Goal: Information Seeking & Learning: Learn about a topic

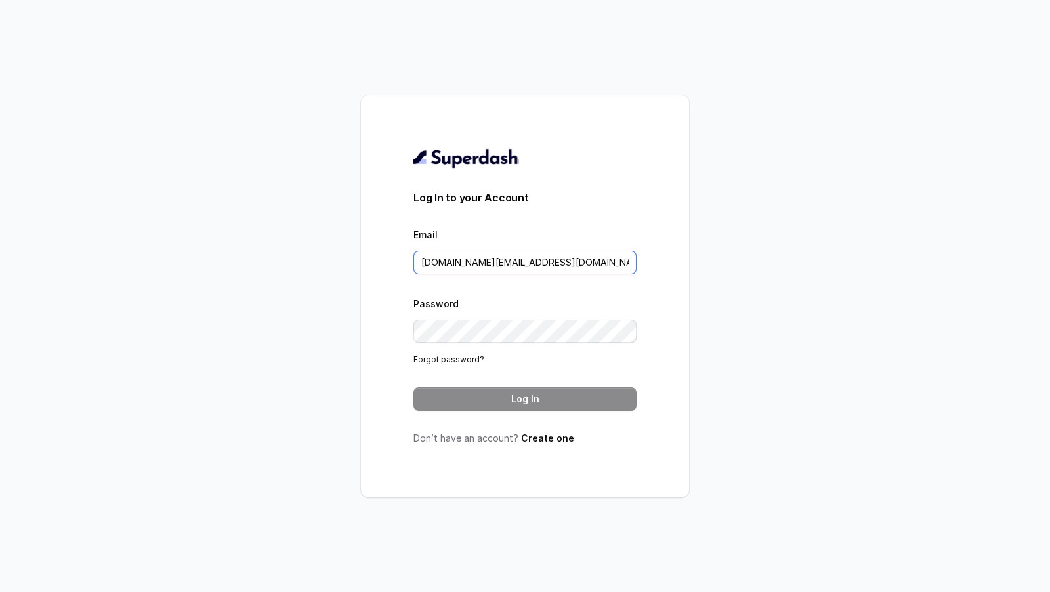
click at [542, 272] on input "pallavi.pr@lifecell.in" at bounding box center [524, 263] width 223 height 24
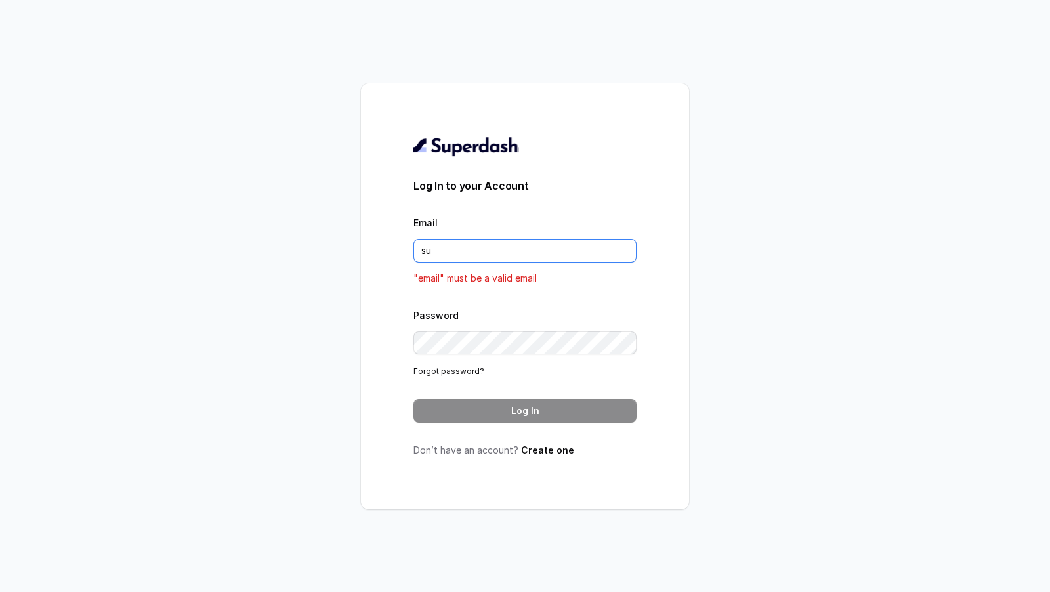
type input "support@trysuperdash.com"
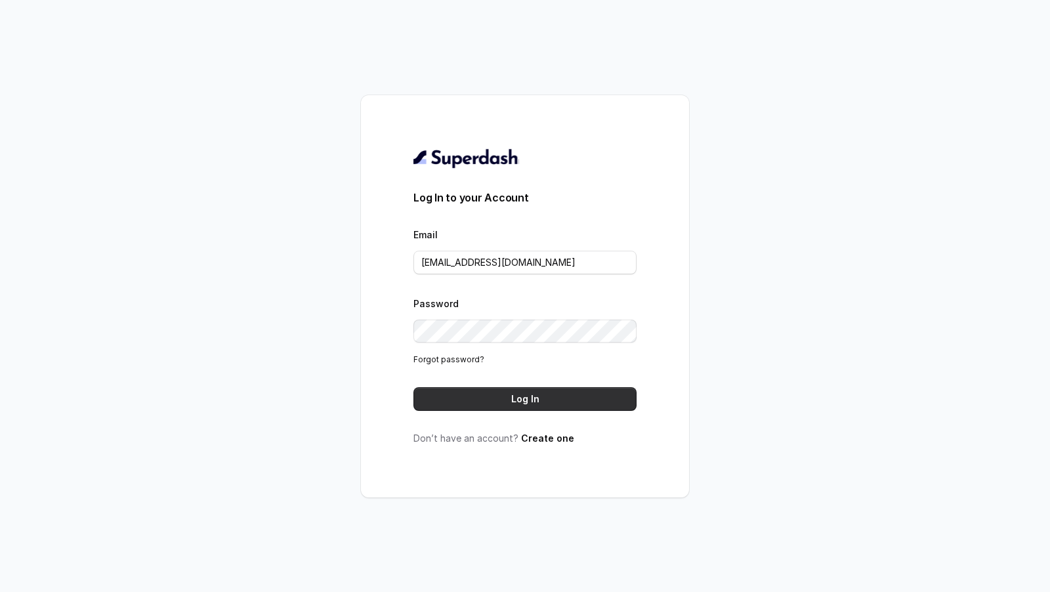
click at [528, 402] on button "Log In" at bounding box center [524, 399] width 223 height 24
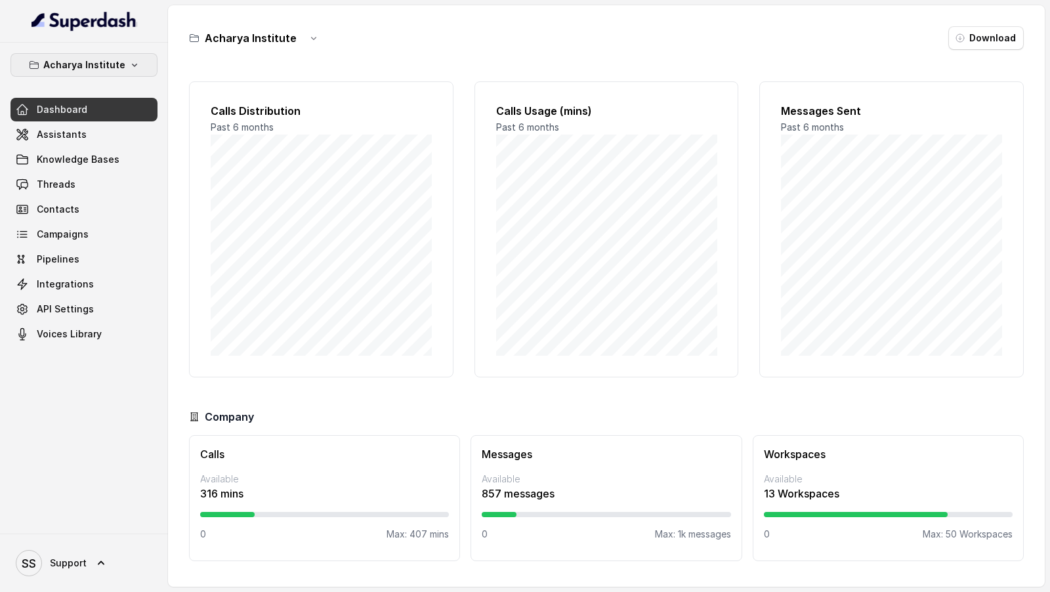
click at [87, 68] on p "Acharya Institute" at bounding box center [84, 65] width 82 height 16
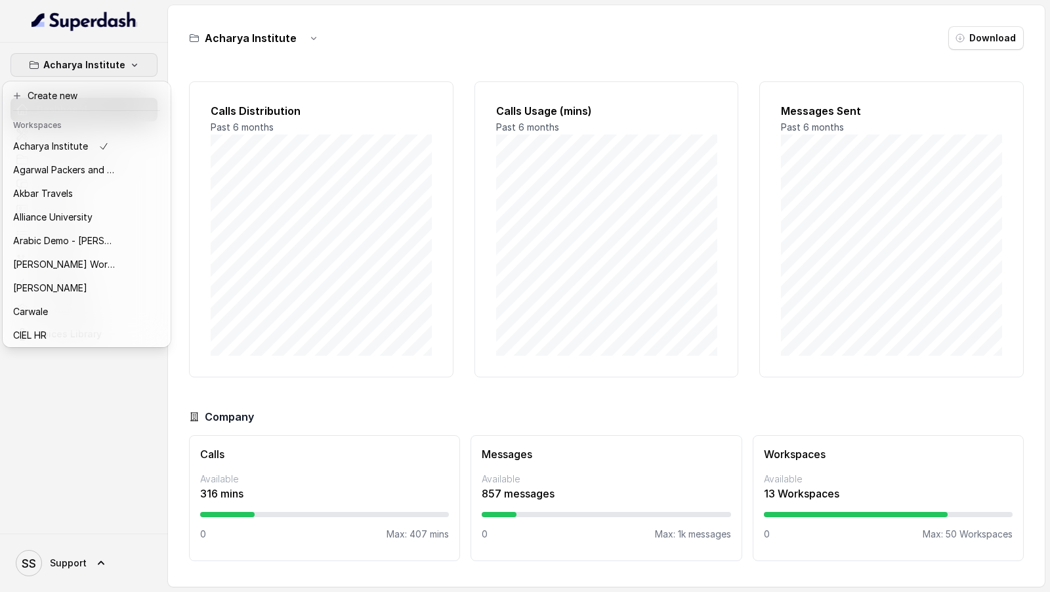
scroll to position [427, 0]
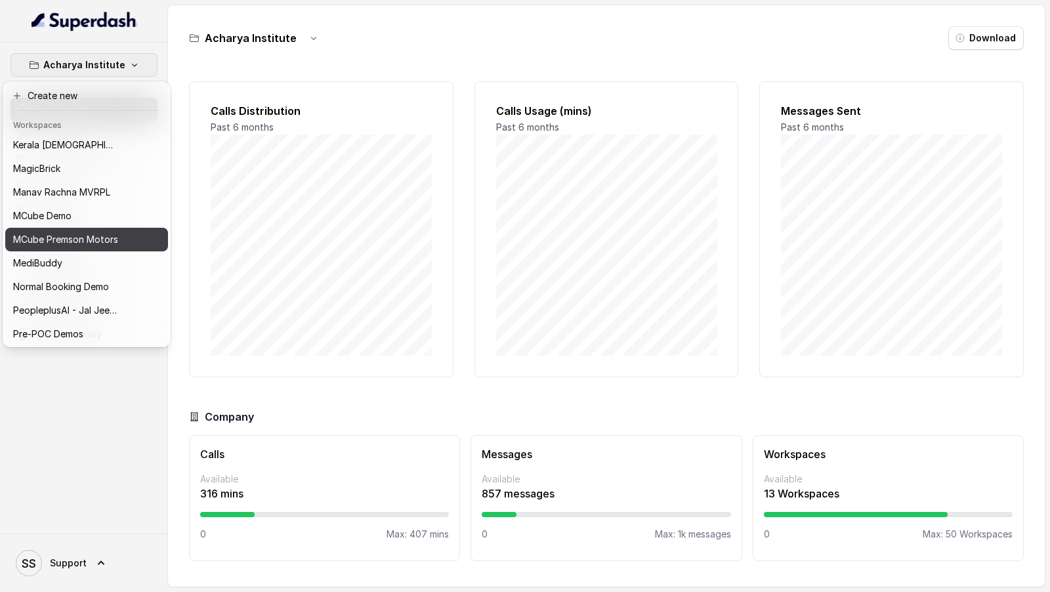
click at [82, 232] on p "[PERSON_NAME] Motors" at bounding box center [65, 240] width 105 height 16
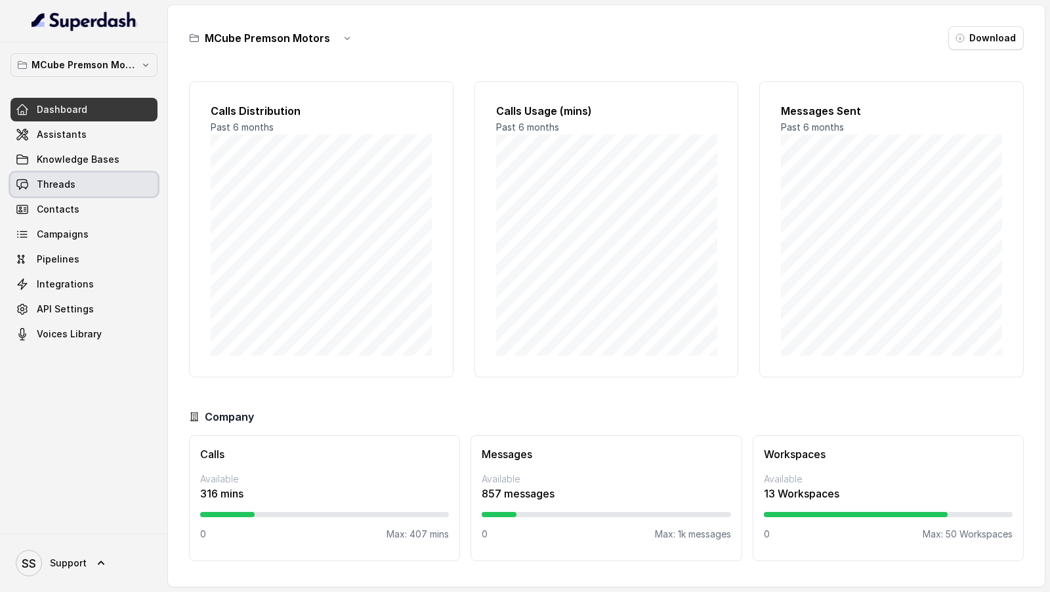
click at [70, 192] on link "Threads" at bounding box center [83, 185] width 147 height 24
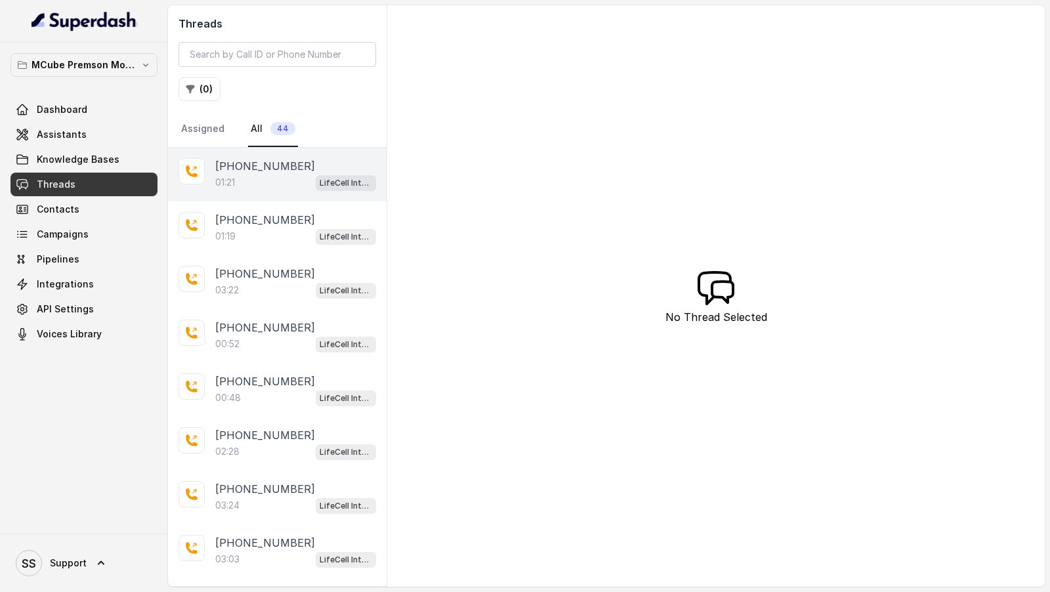
click at [282, 182] on div "01:21 LifeCell Internal" at bounding box center [295, 182] width 161 height 17
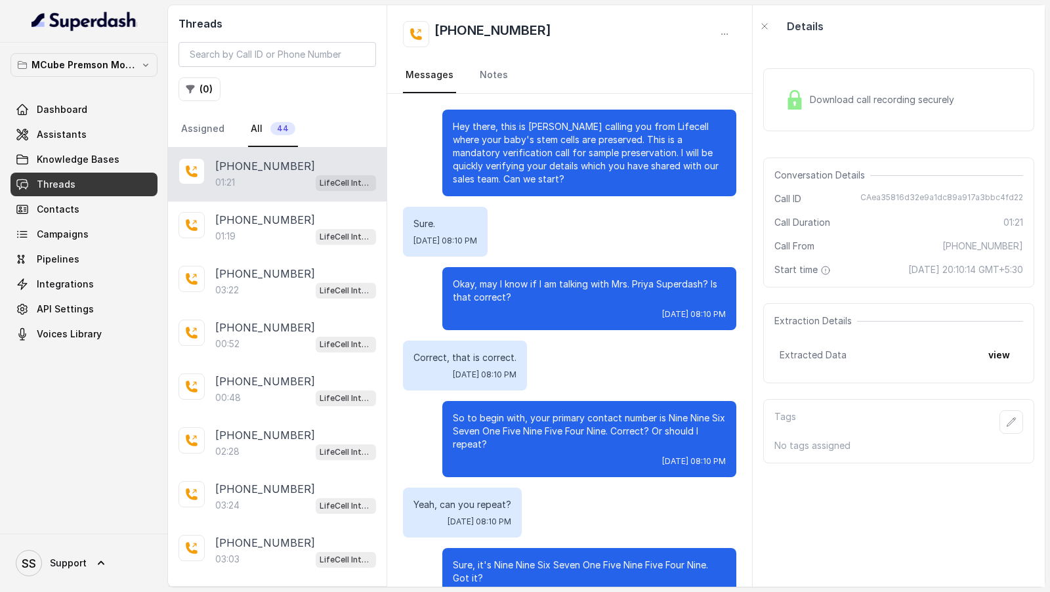
click at [853, 98] on span "Download call recording securely" at bounding box center [885, 99] width 150 height 13
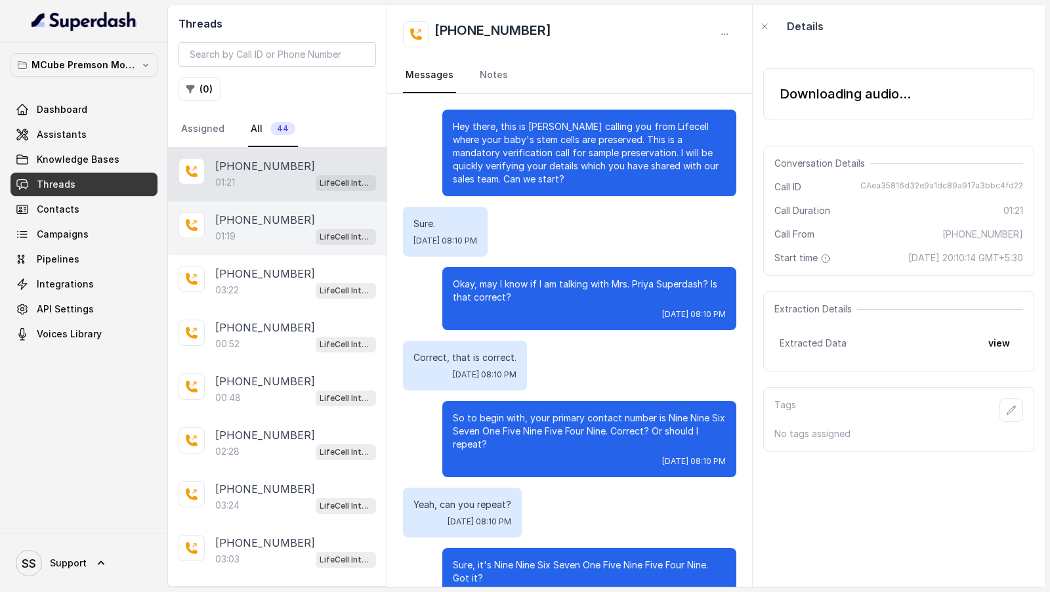
click at [262, 213] on p "+919967159549" at bounding box center [265, 220] width 100 height 16
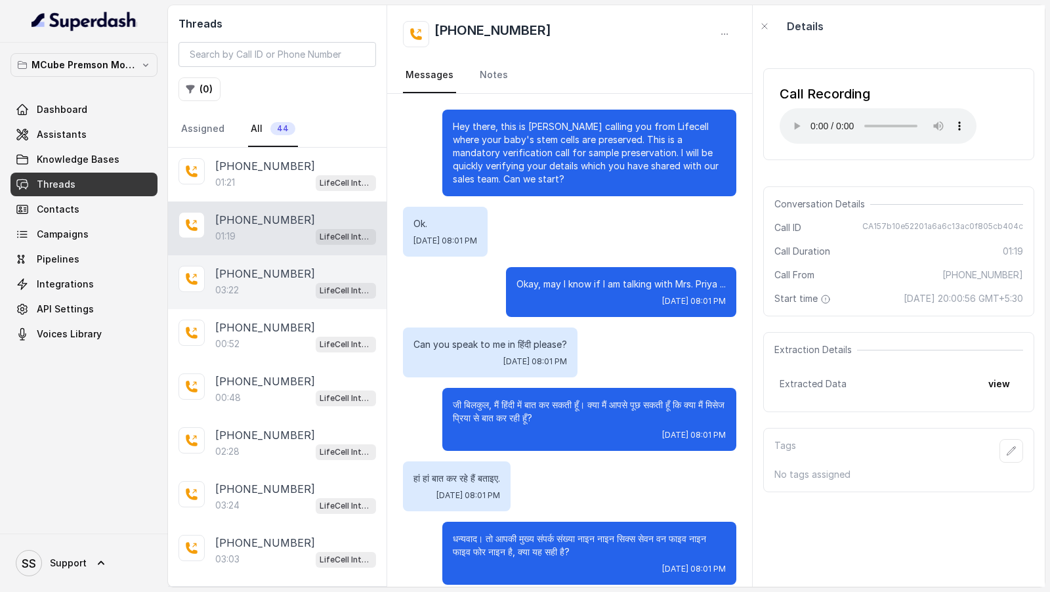
click at [262, 283] on div "03:22 LifeCell Internal" at bounding box center [295, 290] width 161 height 17
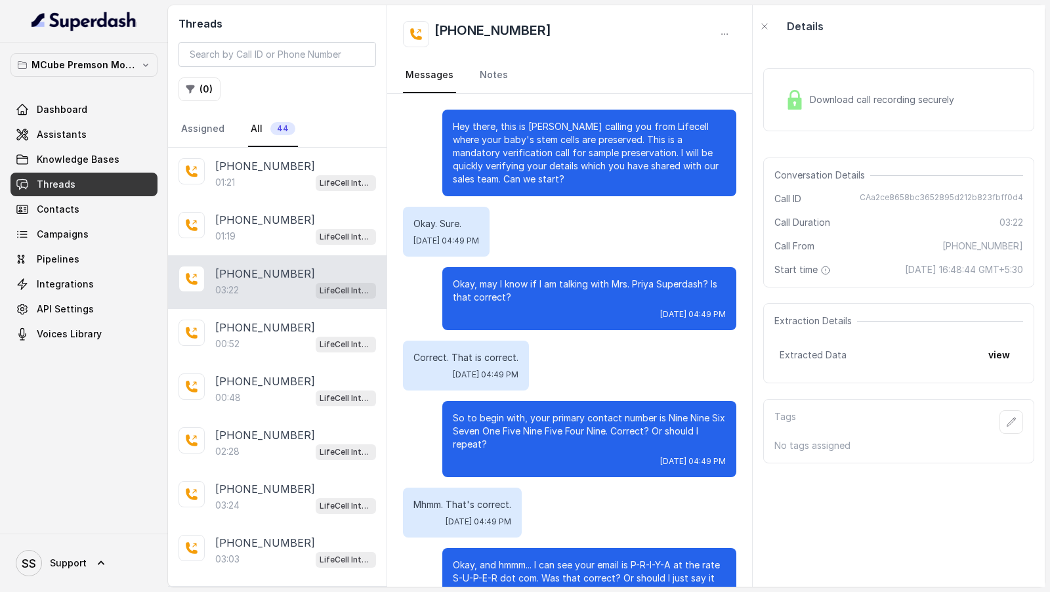
click at [273, 305] on div "+919967159549 03:22 LifeCell Internal" at bounding box center [277, 282] width 219 height 54
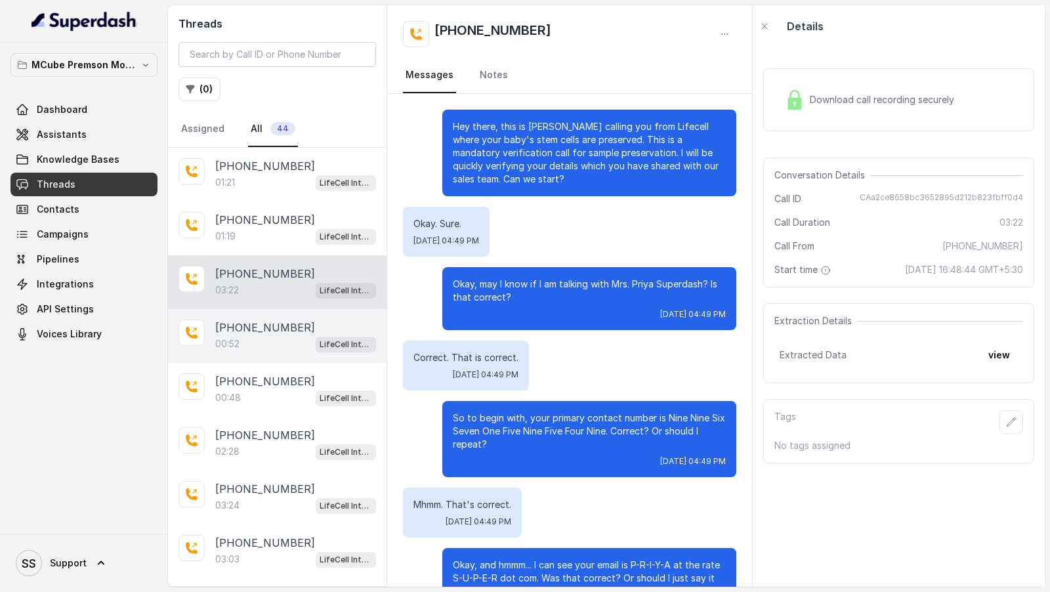
click at [274, 329] on p "+919967159549" at bounding box center [265, 328] width 100 height 16
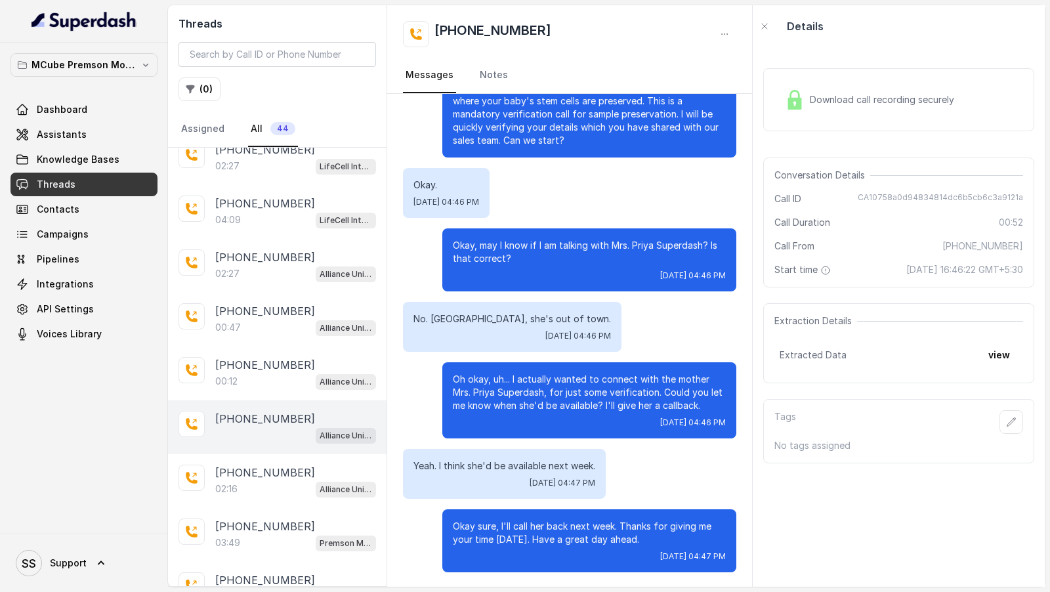
scroll to position [1908, 0]
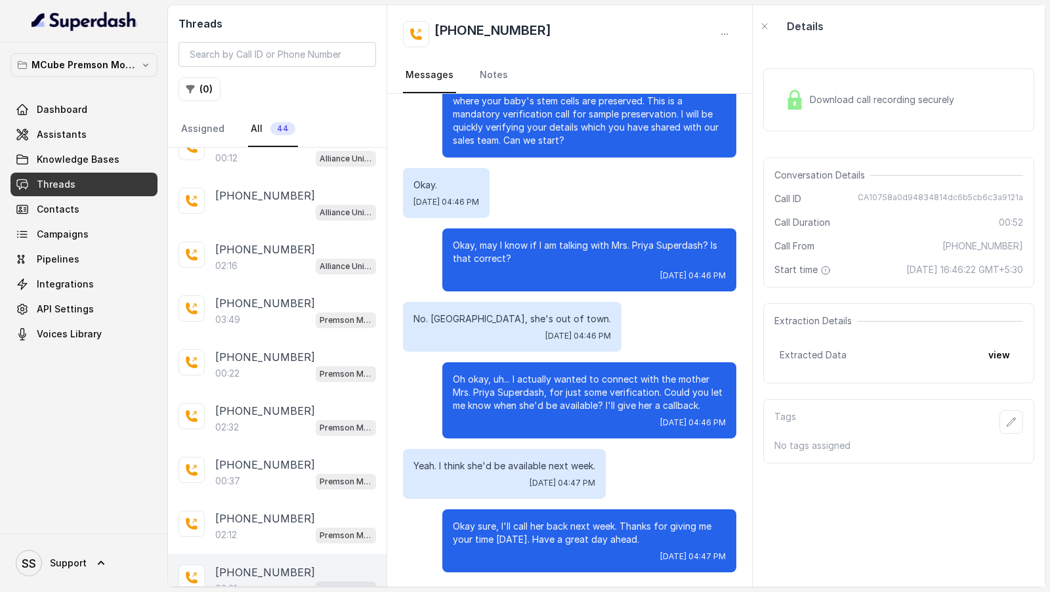
click at [318, 564] on div "+919967159549" at bounding box center [295, 572] width 161 height 16
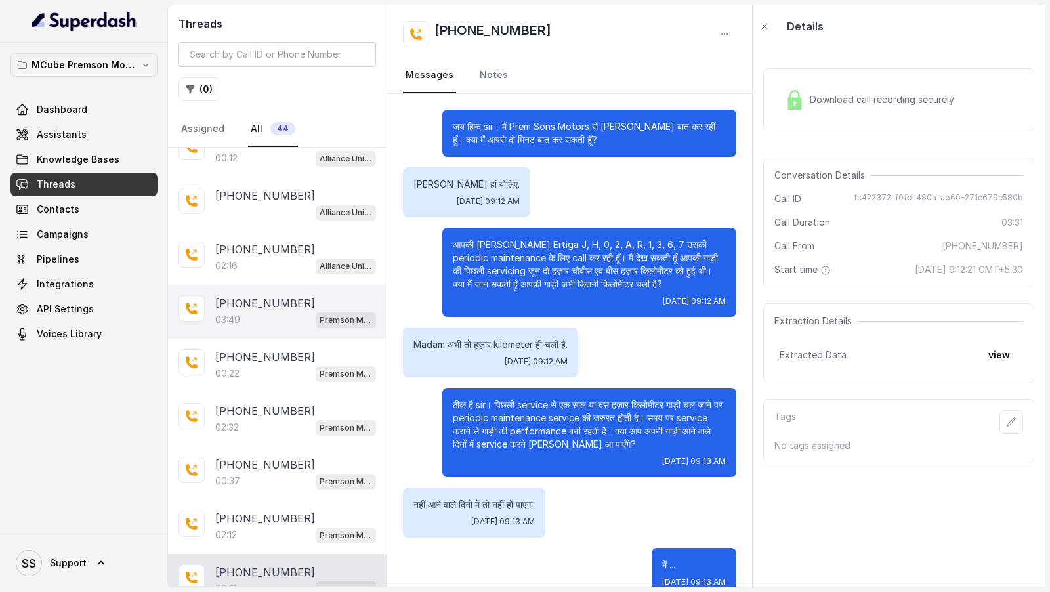
scroll to position [1346, 0]
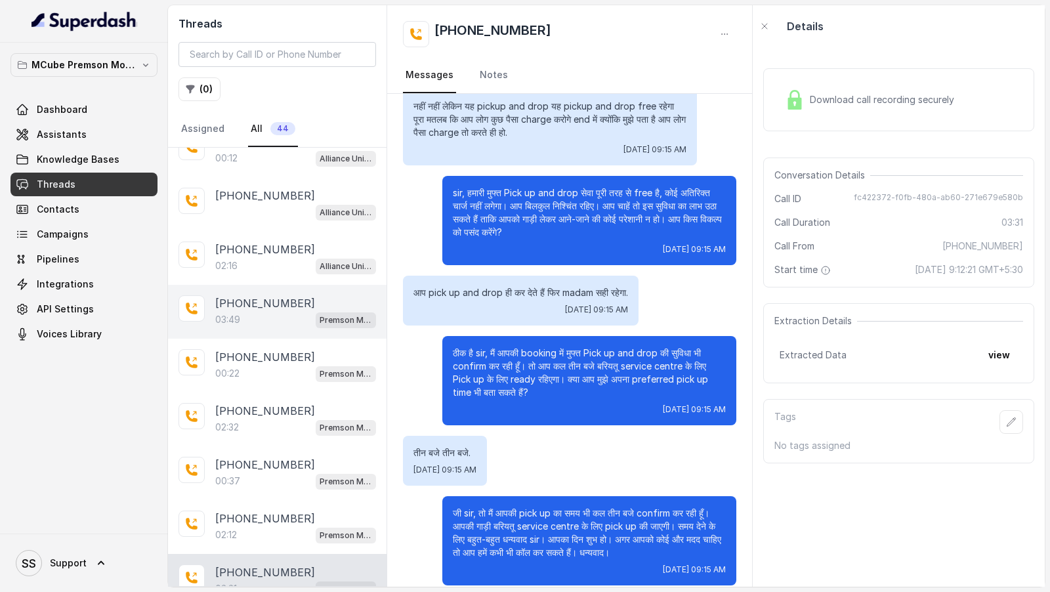
click at [282, 311] on div "03:49 Premson Motors Call Assistant" at bounding box center [295, 319] width 161 height 17
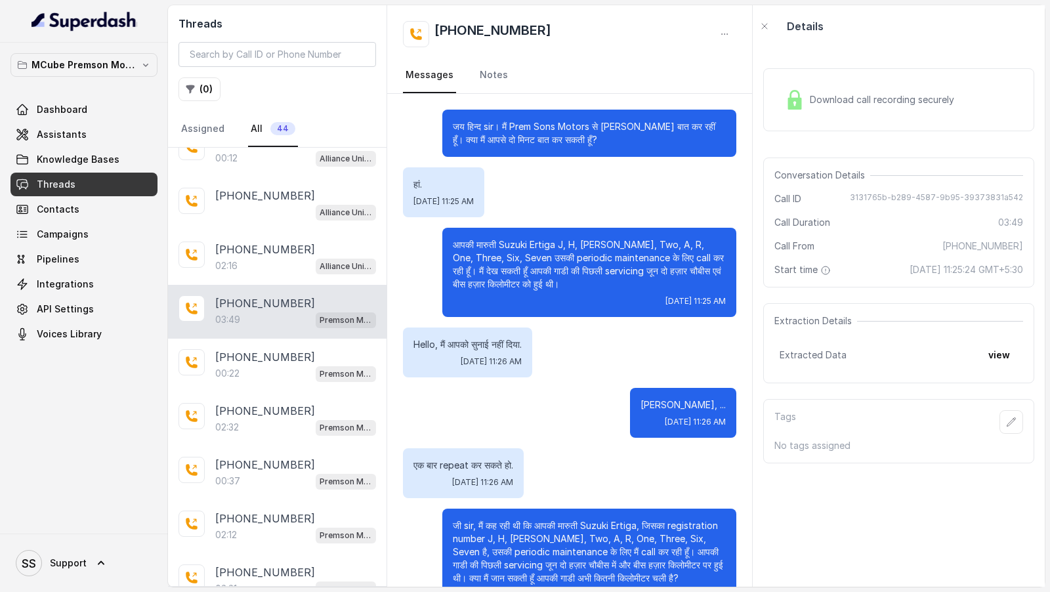
click at [858, 106] on div "Download call recording securely" at bounding box center [870, 100] width 180 height 30
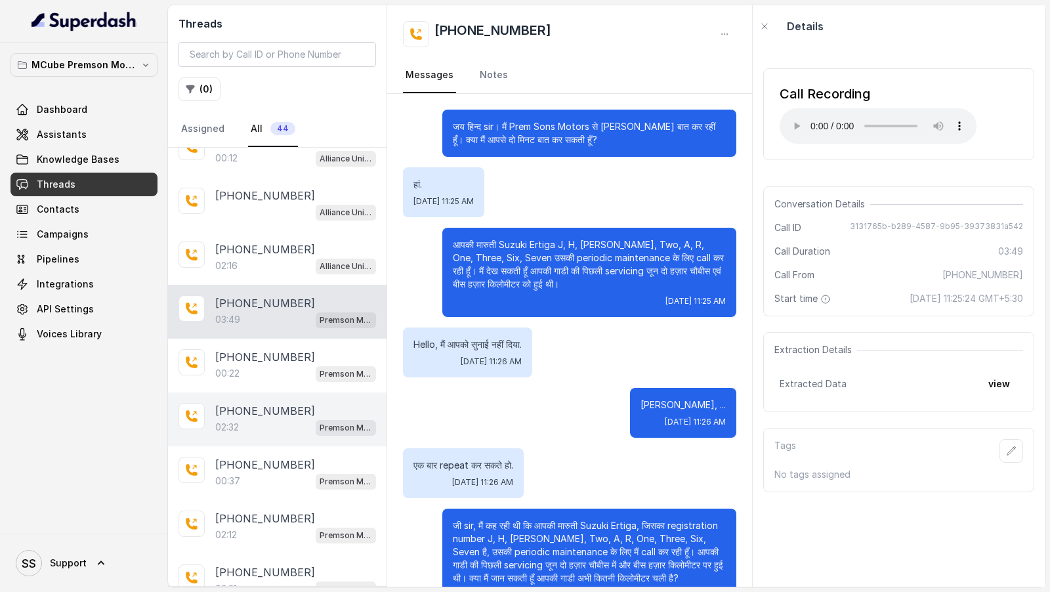
click at [273, 419] on div "02:32 Premson Motors Call Assistant" at bounding box center [295, 427] width 161 height 17
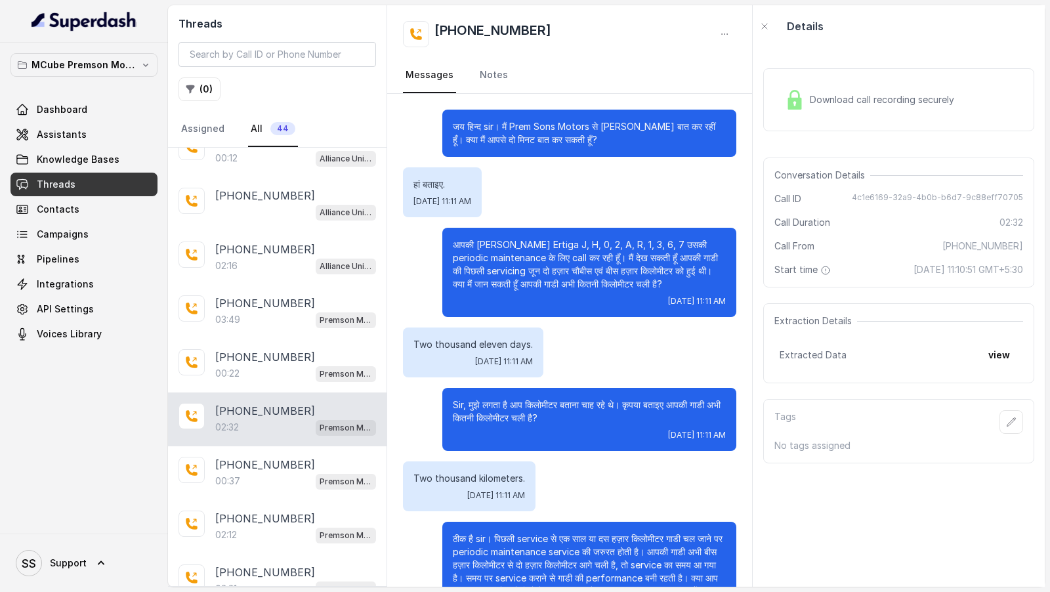
click at [874, 109] on div "Download call recording securely" at bounding box center [870, 100] width 180 height 30
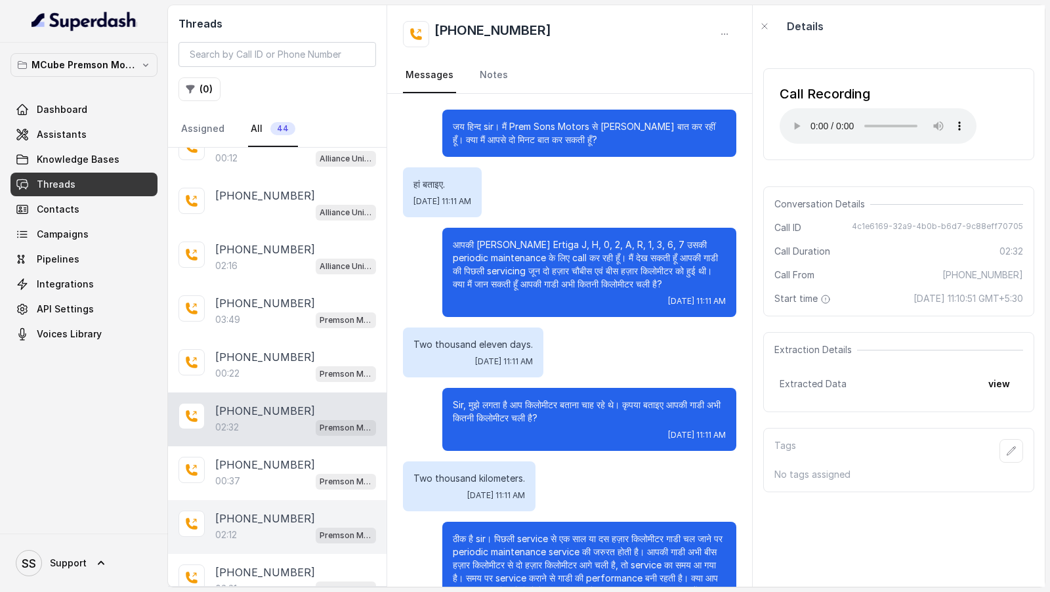
click at [268, 526] on div "02:12 Premson Motors Call Assistant" at bounding box center [295, 534] width 161 height 17
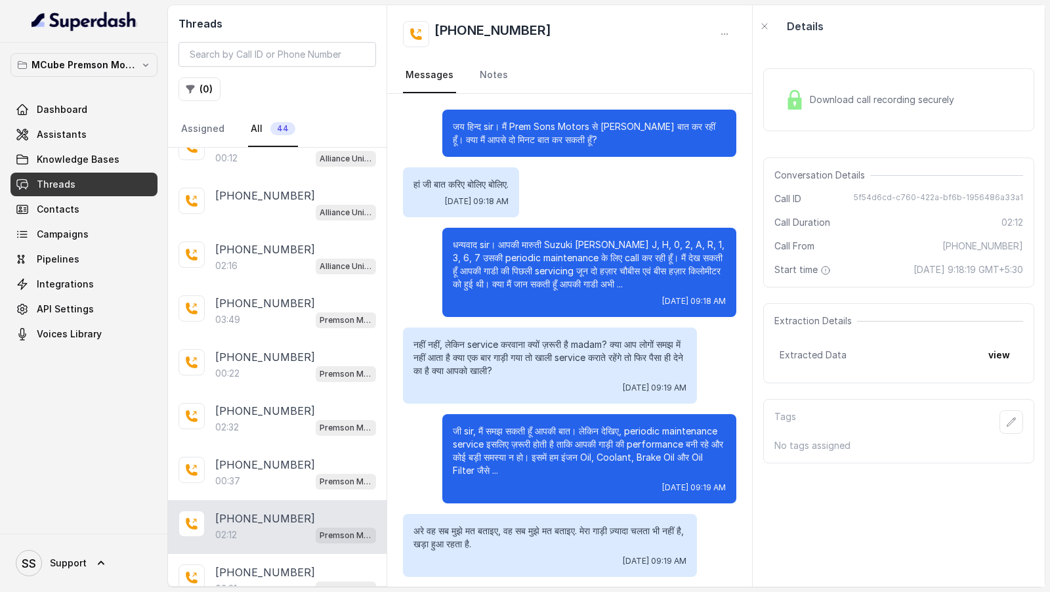
click at [846, 96] on span "Download call recording securely" at bounding box center [885, 99] width 150 height 13
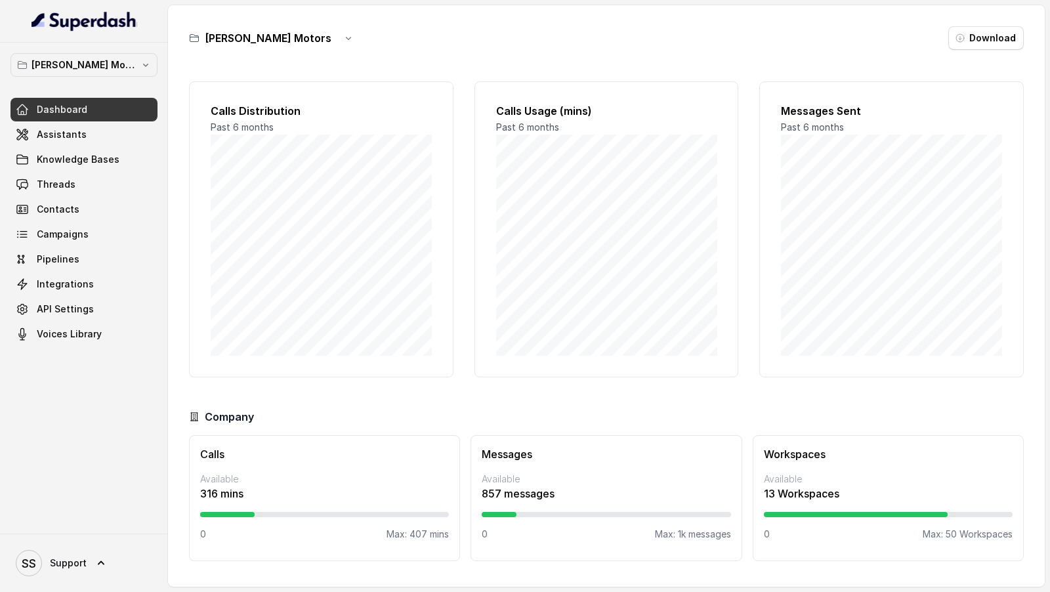
click at [91, 79] on div "[PERSON_NAME] Motors Dashboard Assistants Knowledge Bases Threads Contacts Camp…" at bounding box center [83, 199] width 147 height 293
click at [110, 55] on button "[PERSON_NAME] Motors" at bounding box center [83, 65] width 147 height 24
